Goal: Information Seeking & Learning: Learn about a topic

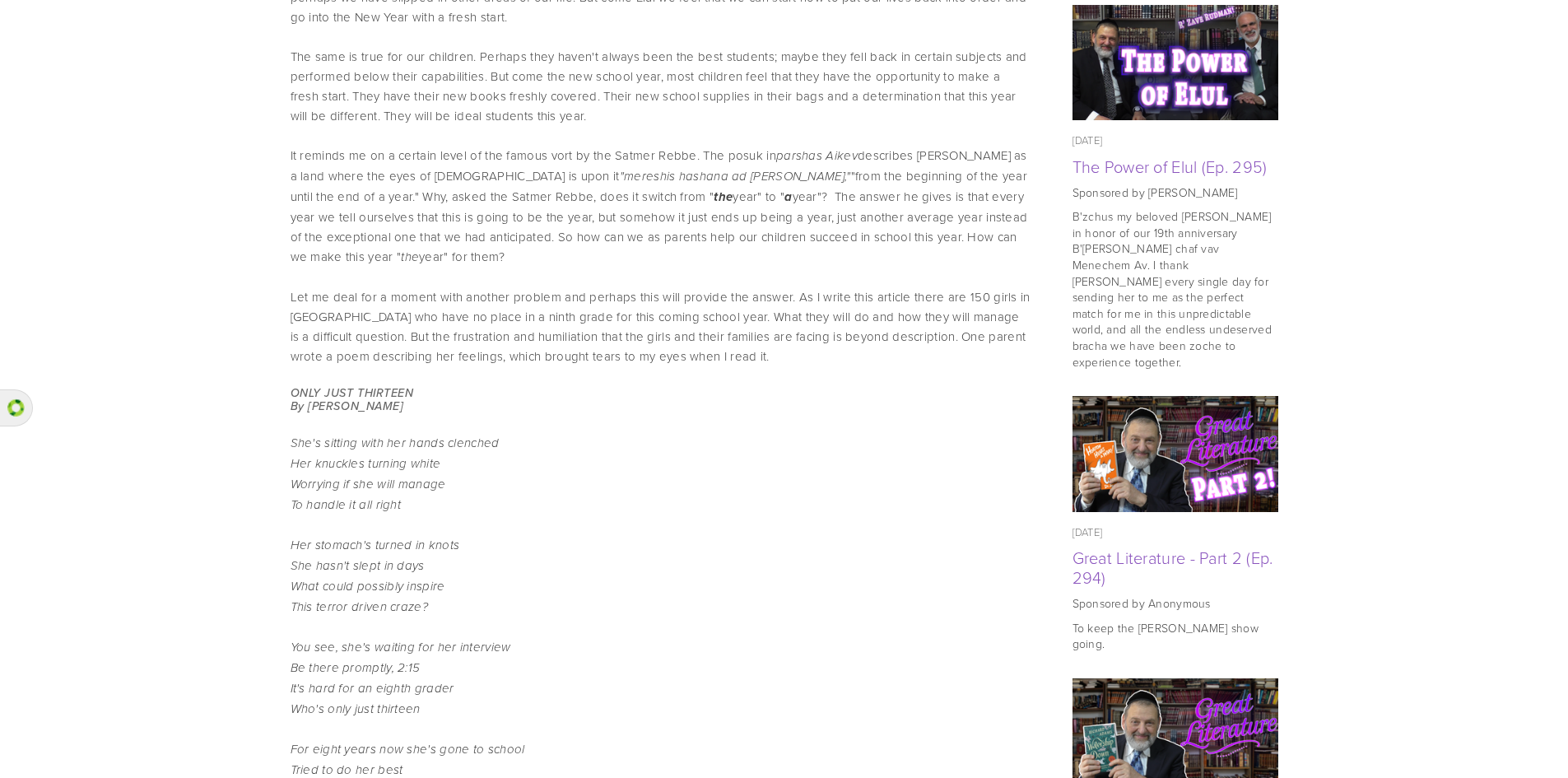
scroll to position [850, 0]
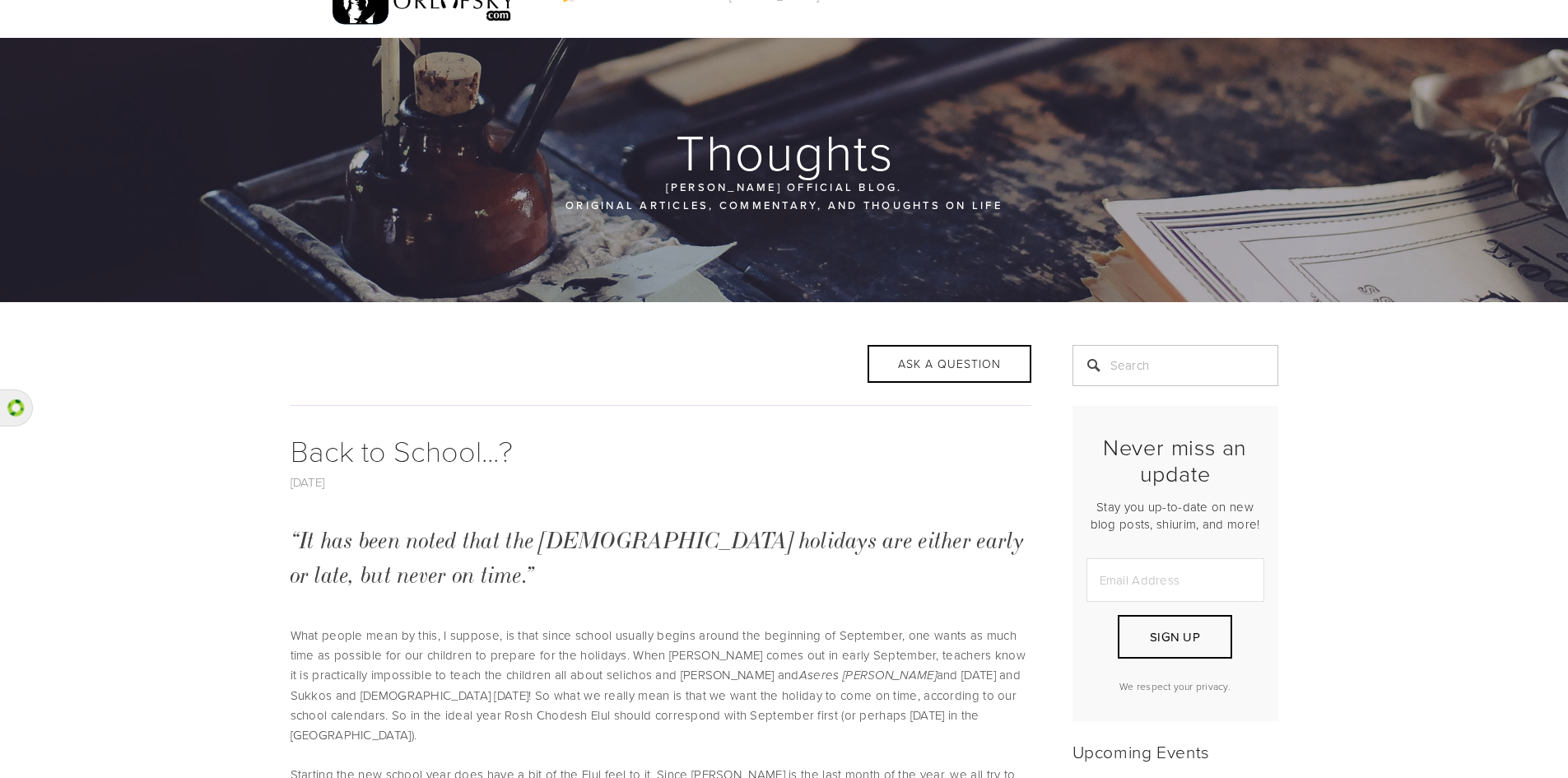
scroll to position [0, 0]
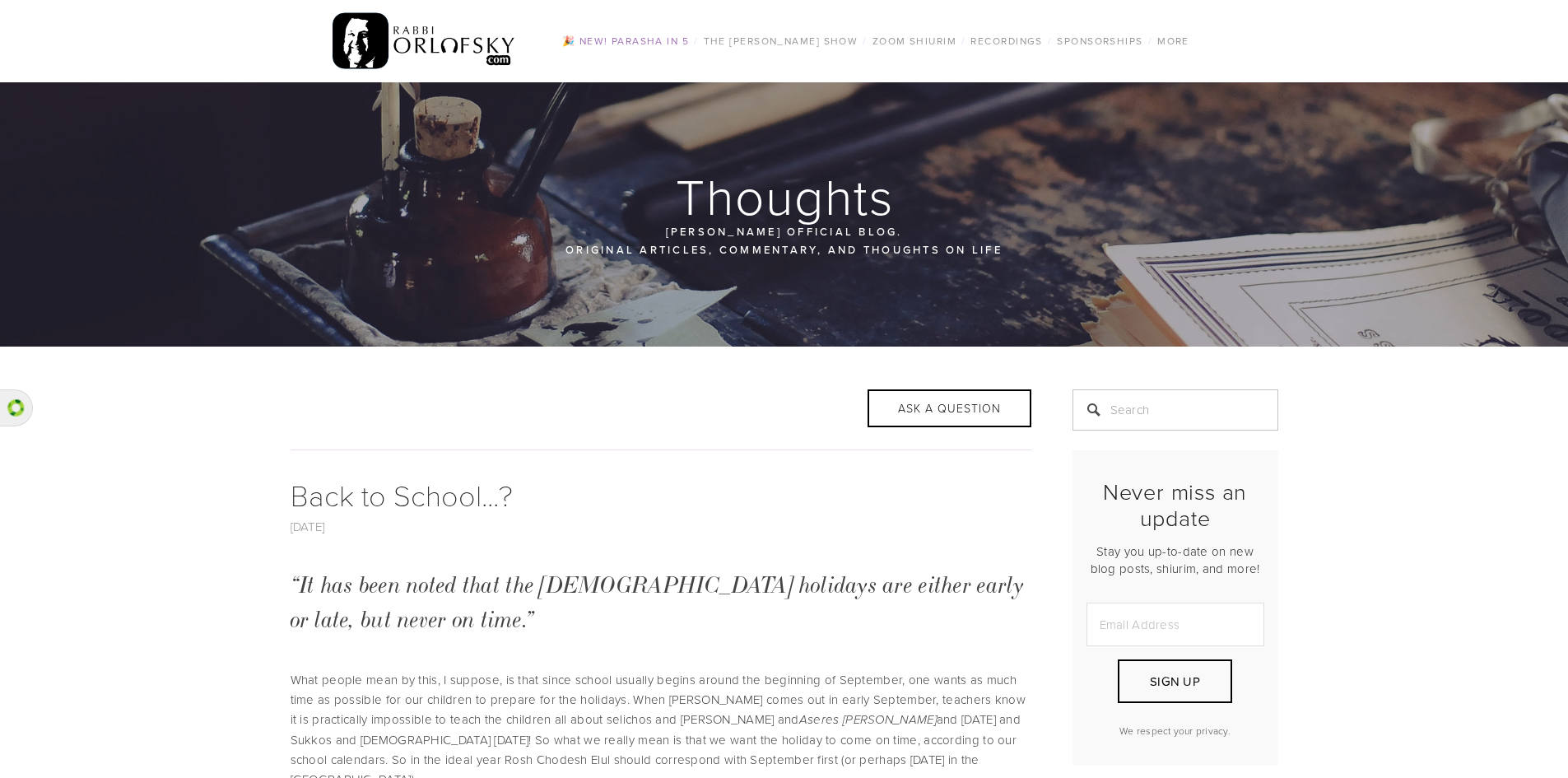
click at [646, 44] on link "🎉 NEW! Parasha in 5" at bounding box center [625, 41] width 137 height 22
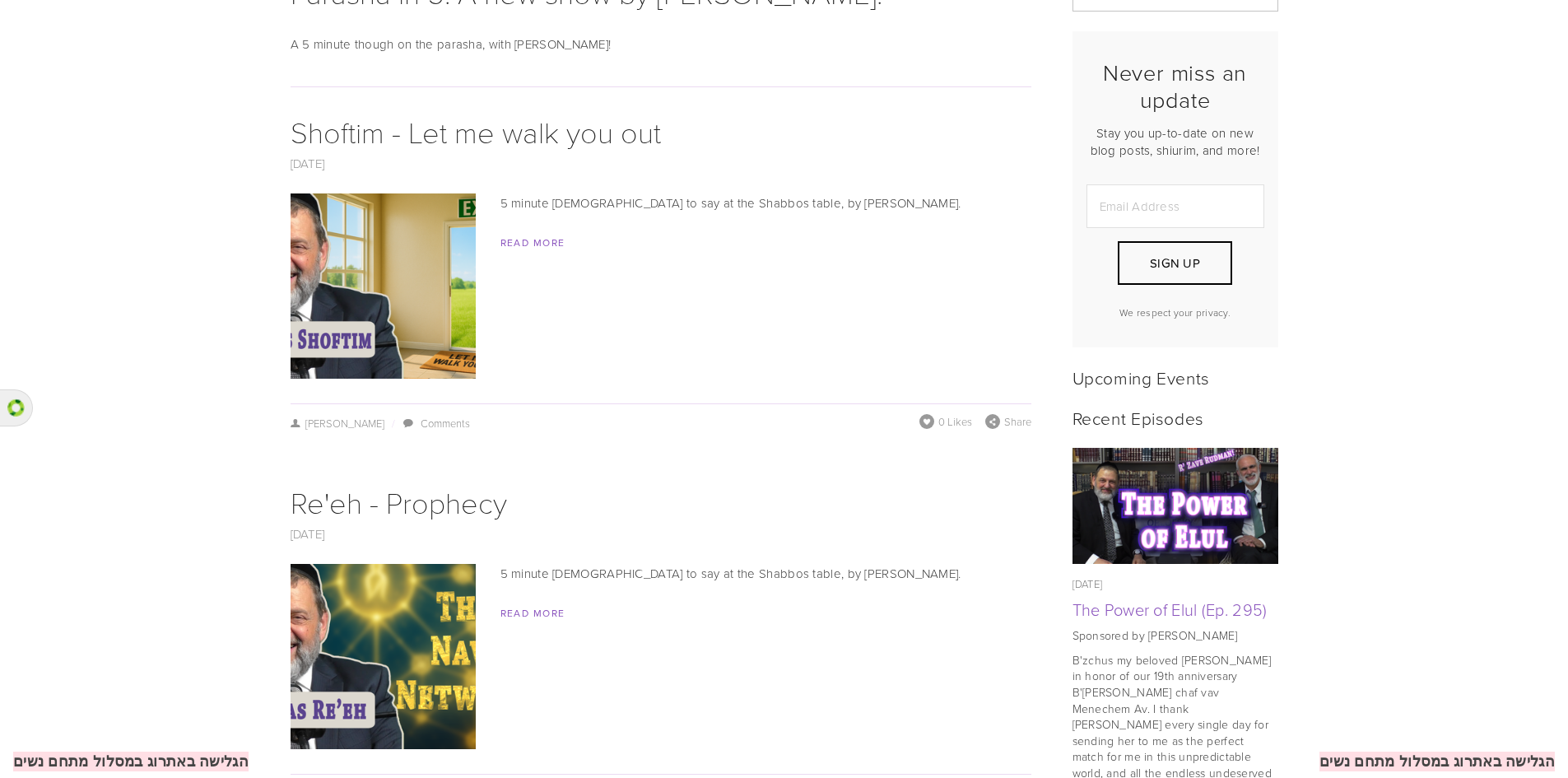
scroll to position [263, 0]
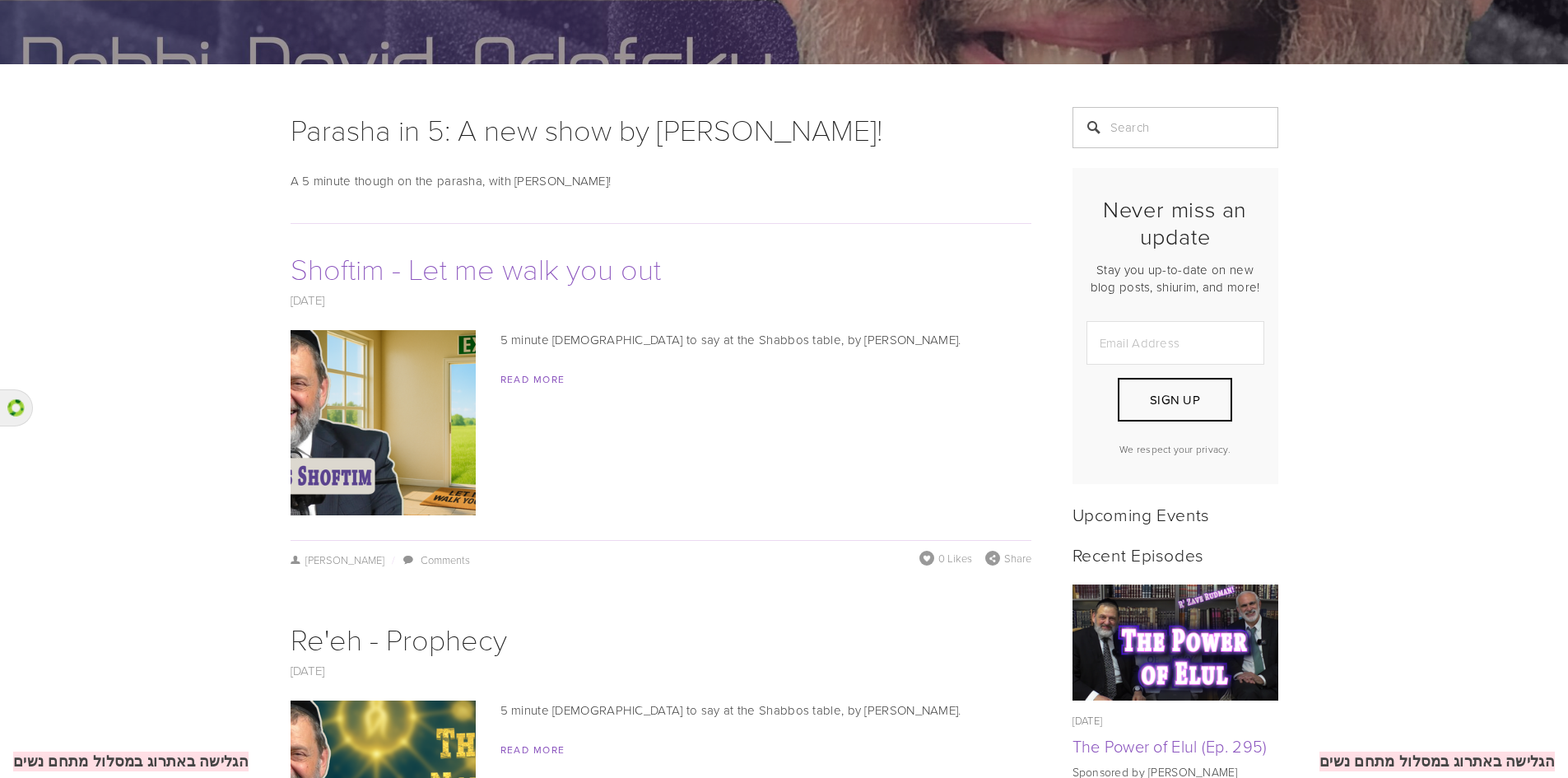
click at [503, 277] on link "Shoftim - Let me walk you out" at bounding box center [476, 267] width 371 height 41
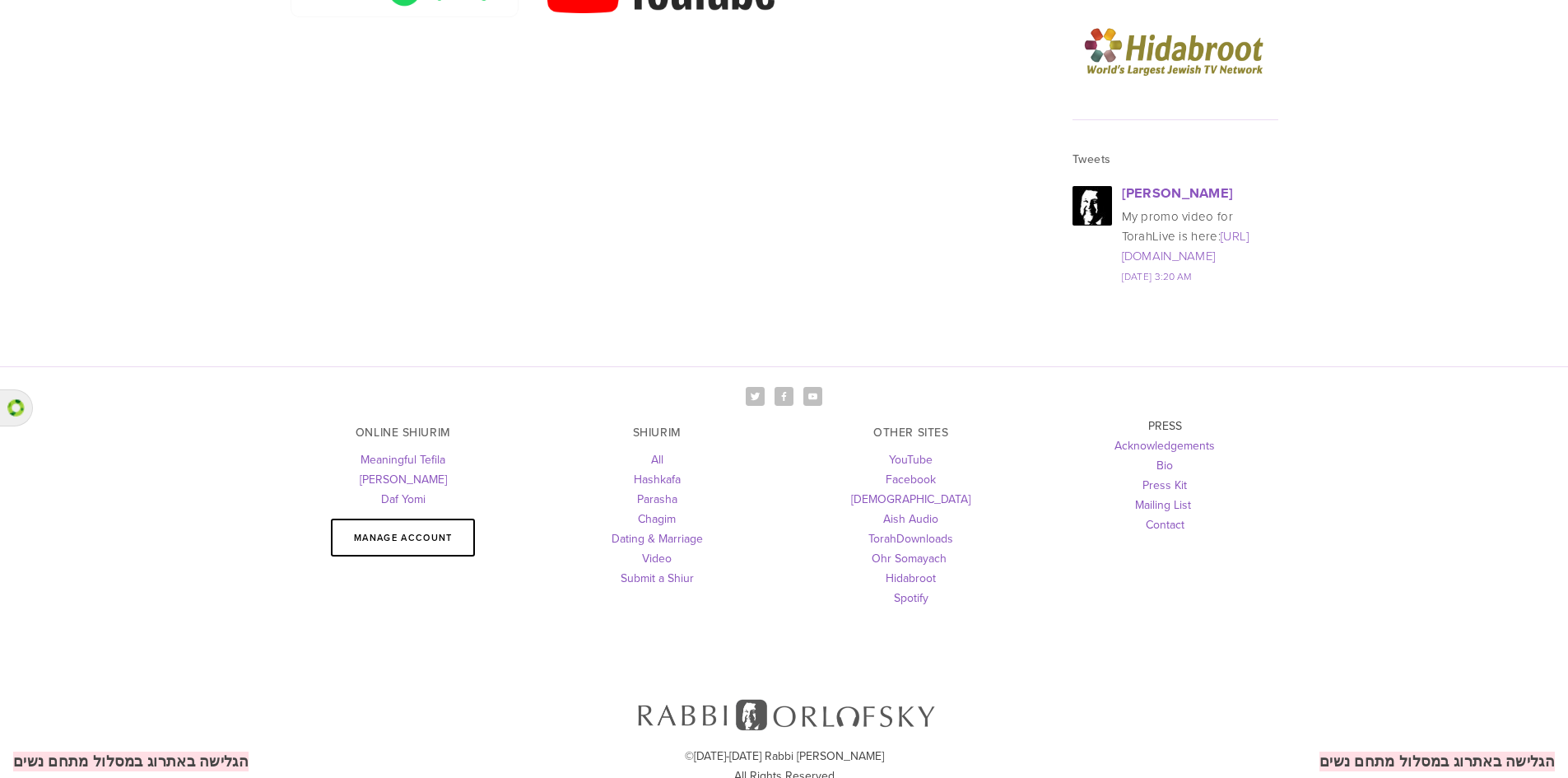
scroll to position [2245, 0]
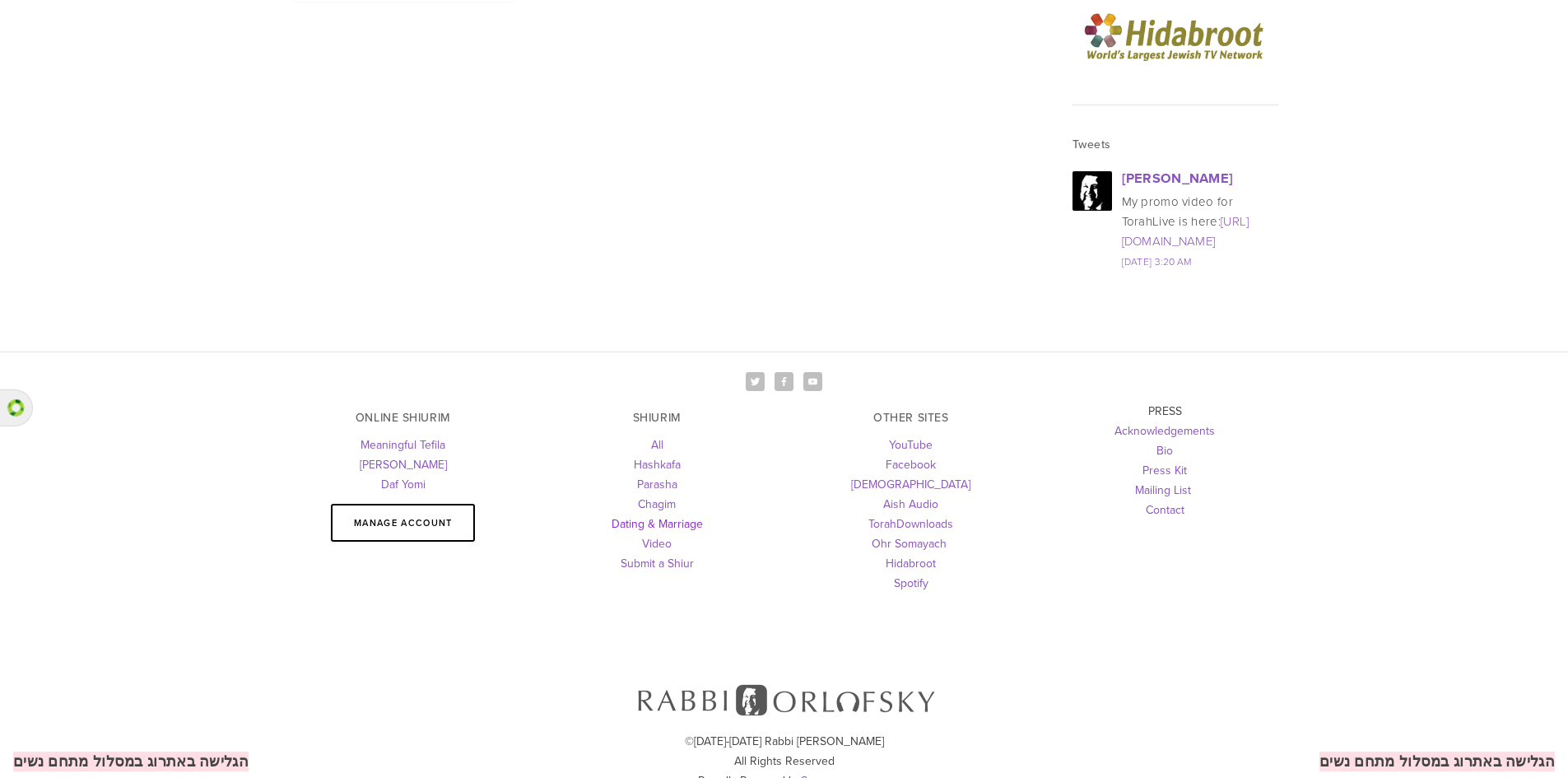
click at [693, 516] on link "Dating & Marriage" at bounding box center [657, 524] width 91 height 17
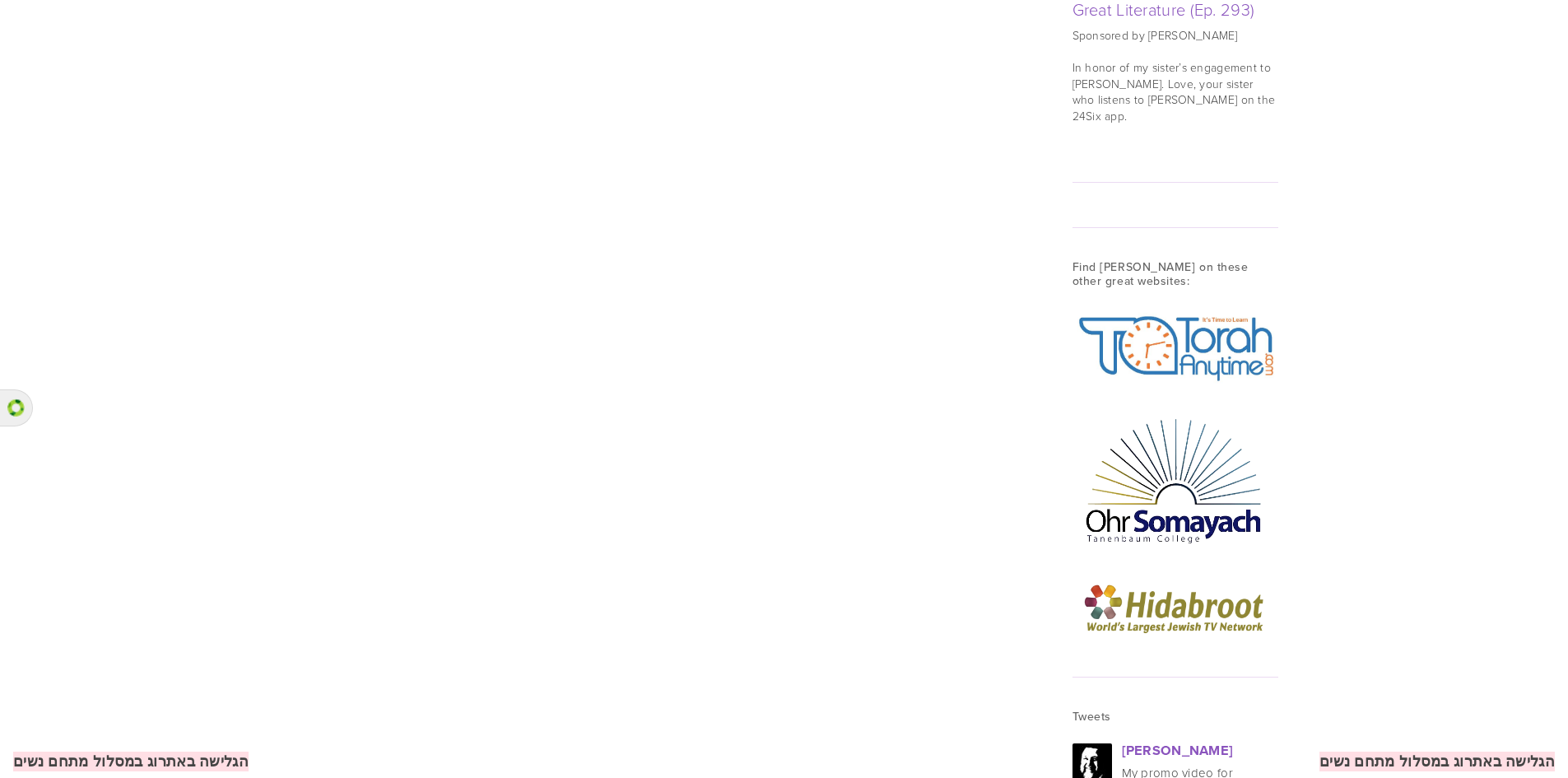
scroll to position [2226, 0]
